Goal: Obtain resource: Download file/media

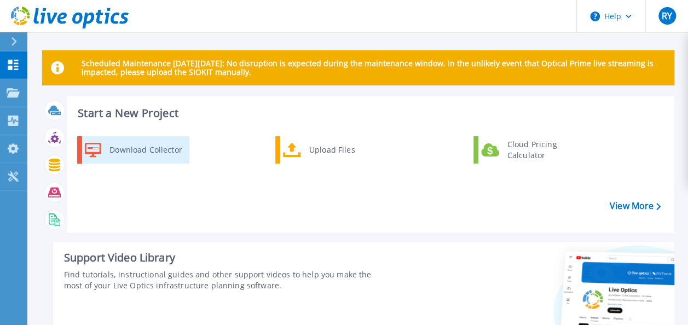
click at [134, 155] on div "Download Collector" at bounding box center [145, 150] width 83 height 22
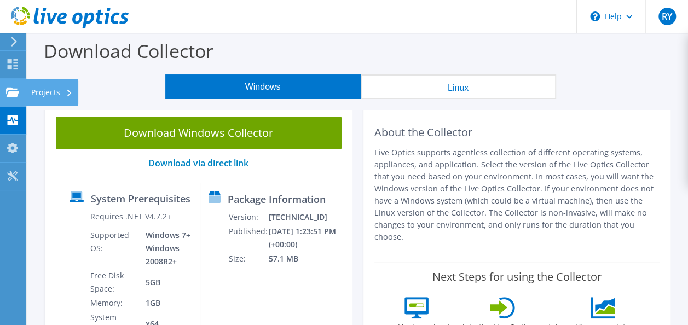
click at [36, 97] on div "Projects" at bounding box center [52, 92] width 53 height 27
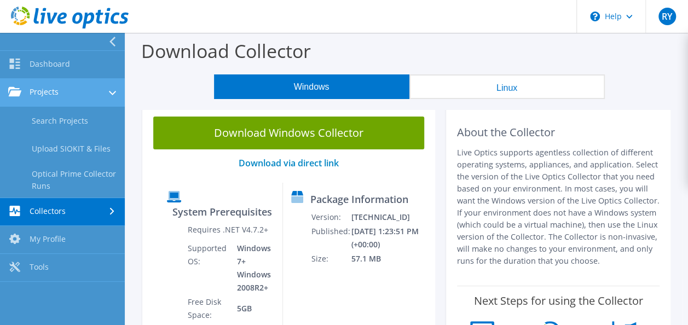
click at [84, 95] on link "Projects" at bounding box center [62, 93] width 125 height 28
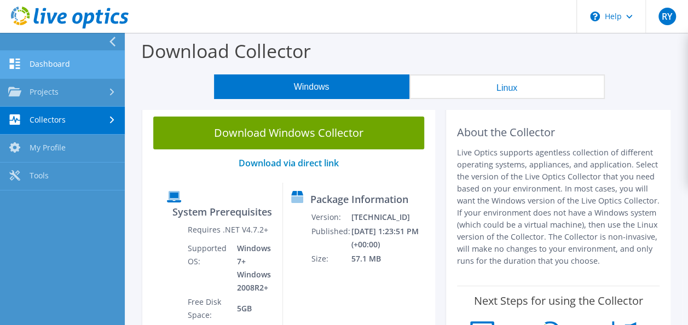
click at [59, 71] on link "Dashboard" at bounding box center [62, 65] width 125 height 28
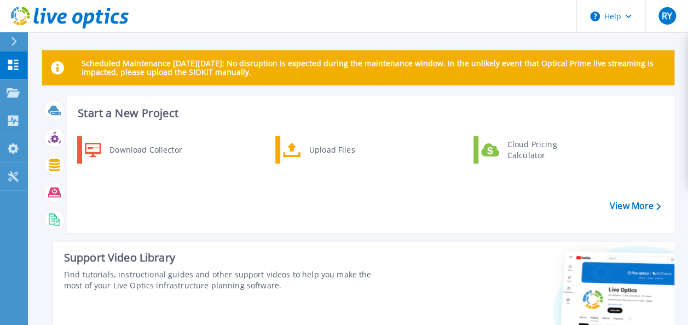
click at [633, 188] on div "Download Collector Upload Files Cloud Pricing Calculator" at bounding box center [369, 181] width 600 height 94
click at [628, 201] on link "View More" at bounding box center [635, 206] width 51 height 10
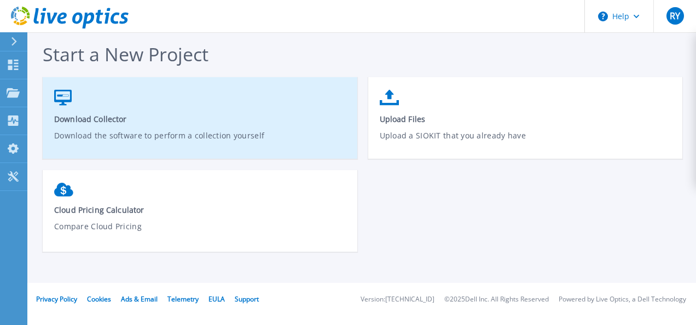
click at [166, 120] on span "Download Collector" at bounding box center [200, 119] width 292 height 10
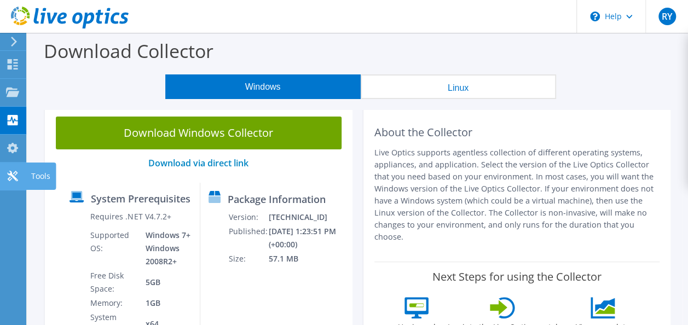
click at [17, 177] on icon at bounding box center [12, 176] width 13 height 10
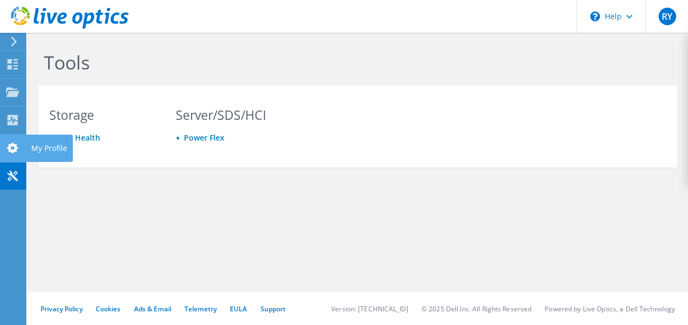
click at [8, 155] on div at bounding box center [12, 149] width 13 height 12
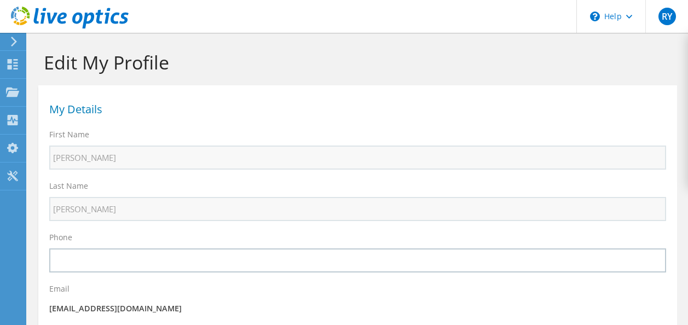
select select "62"
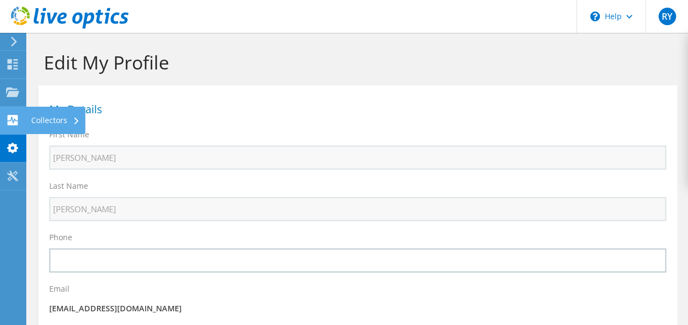
click at [10, 117] on use at bounding box center [13, 120] width 10 height 10
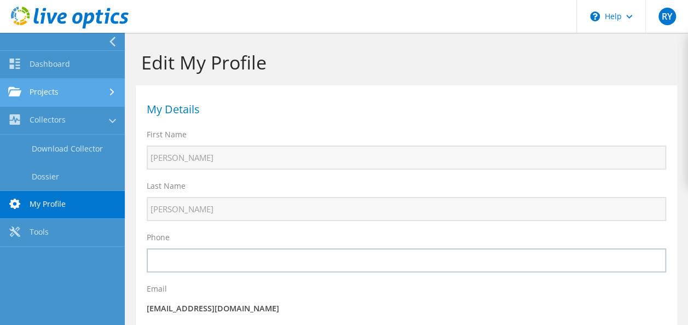
click at [42, 96] on link "Projects" at bounding box center [62, 93] width 125 height 28
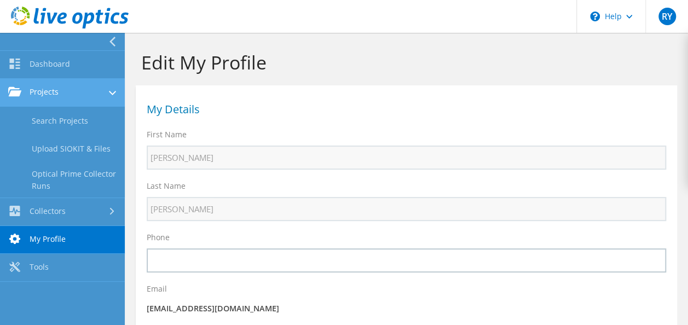
click at [42, 96] on link "Projects" at bounding box center [62, 93] width 125 height 28
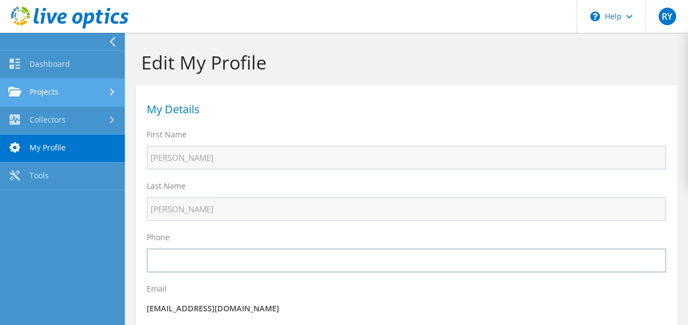
click at [42, 96] on link "Projects" at bounding box center [62, 93] width 125 height 28
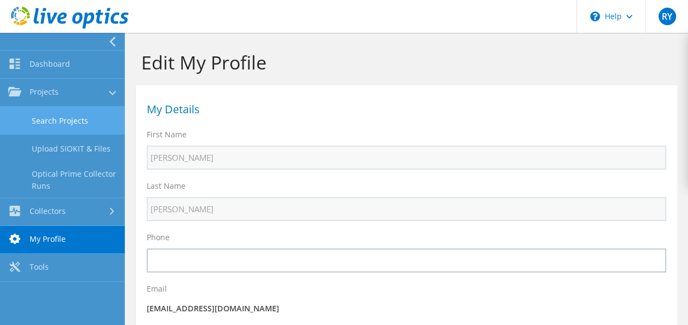
click at [55, 127] on link "Search Projects" at bounding box center [62, 121] width 125 height 28
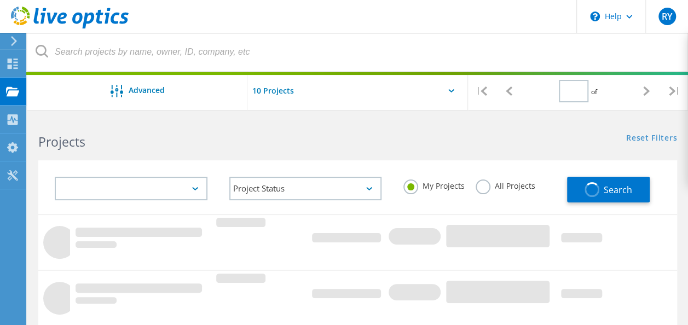
type input "1"
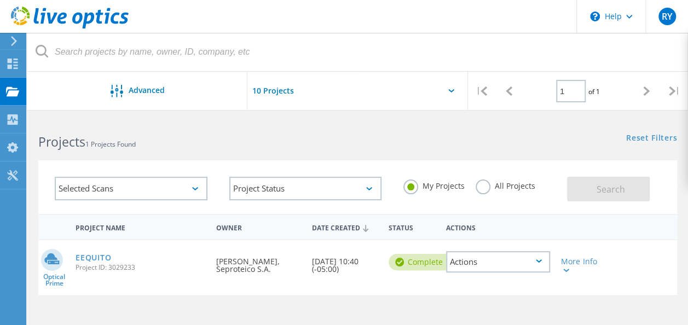
click at [485, 190] on label "All Projects" at bounding box center [506, 185] width 60 height 10
click at [0, 0] on input "All Projects" at bounding box center [0, 0] width 0 height 0
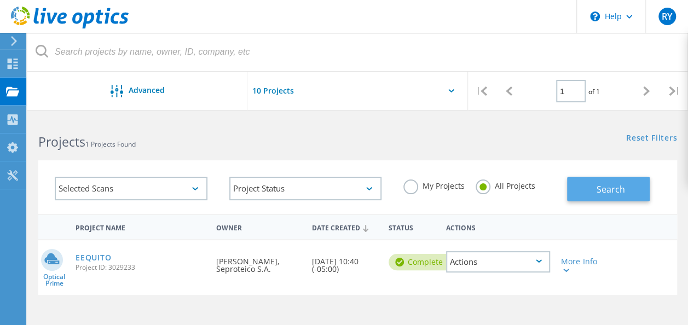
click at [587, 179] on button "Search" at bounding box center [608, 189] width 83 height 25
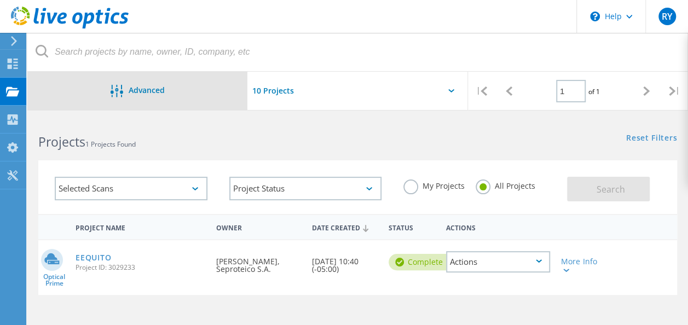
click at [142, 86] on span "Advanced" at bounding box center [147, 90] width 36 height 8
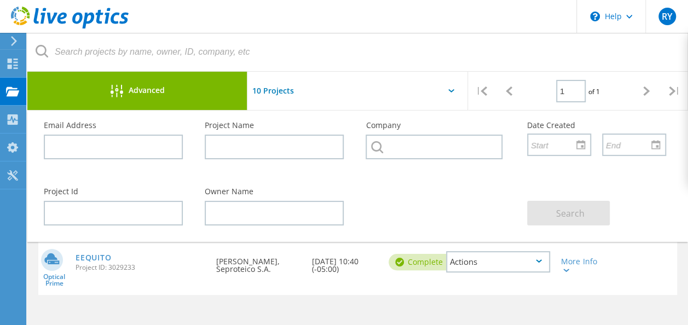
click at [142, 86] on span "Advanced" at bounding box center [147, 90] width 36 height 8
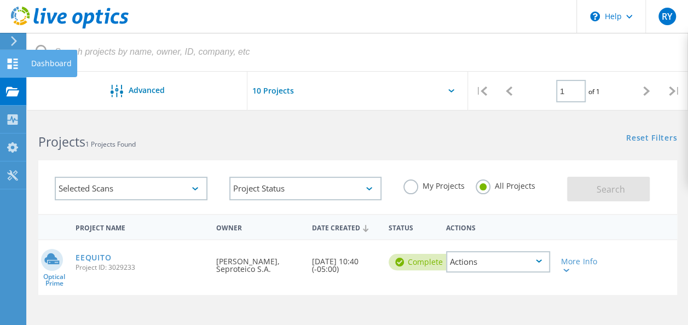
click at [15, 70] on div at bounding box center [12, 65] width 13 height 12
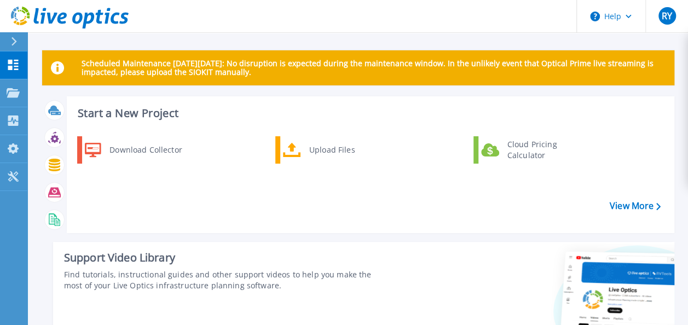
click at [587, 132] on div "Start a New Project Download Collector Upload Files Cloud Pricing Calculator Vi…" at bounding box center [371, 164] width 608 height 137
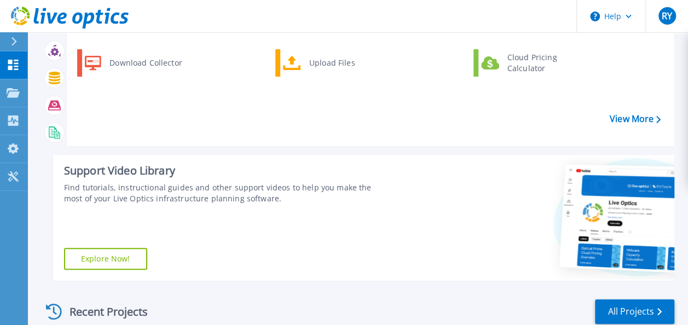
scroll to position [86, 0]
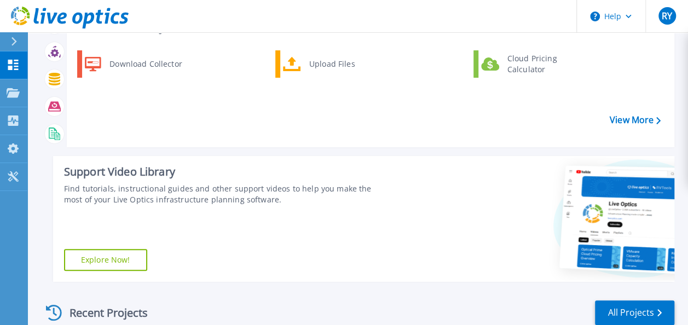
click at [122, 259] on link "Explore Now!" at bounding box center [105, 260] width 83 height 22
